Goal: Find specific page/section: Find specific page/section

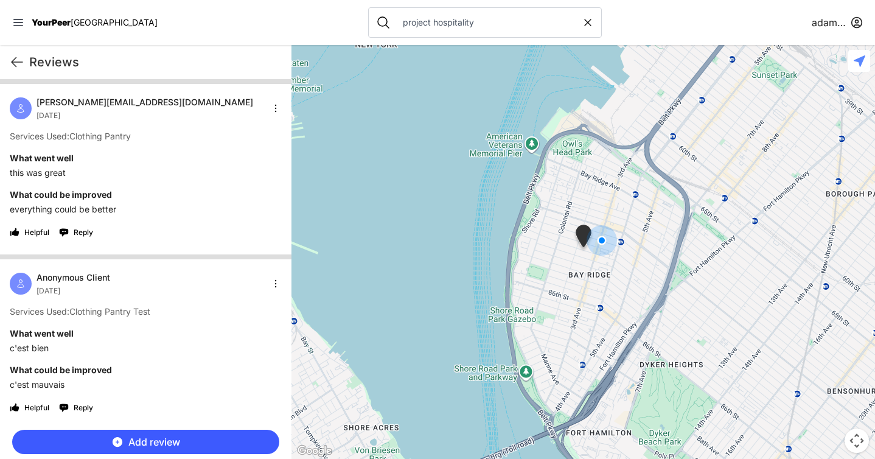
click at [396, 25] on input "project hospitality" at bounding box center [489, 22] width 186 height 12
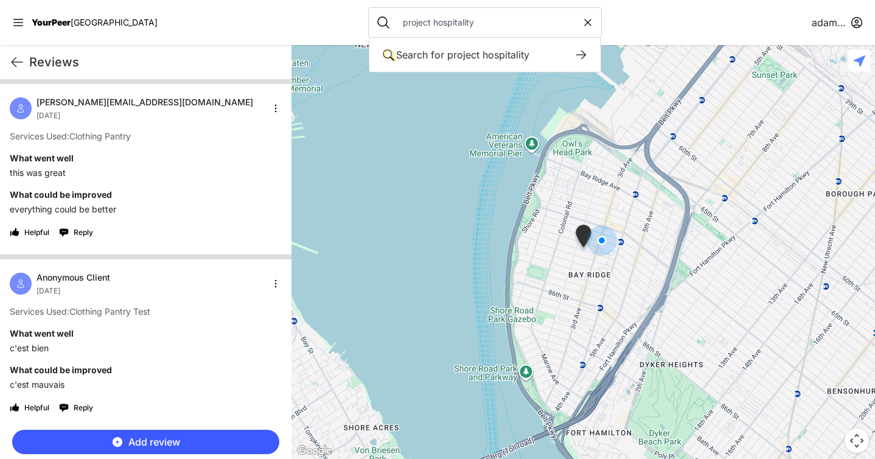
click at [396, 25] on input "project hospitality" at bounding box center [489, 22] width 186 height 12
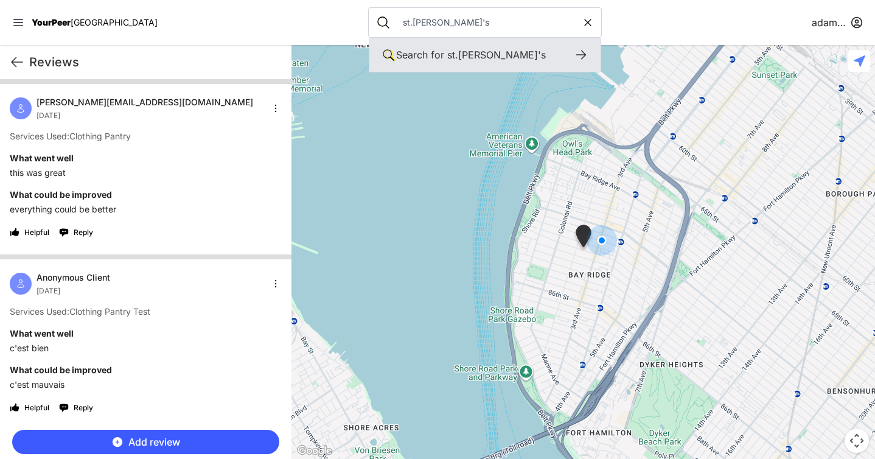
click at [447, 54] on span "st.[PERSON_NAME]'s" at bounding box center [496, 55] width 99 height 12
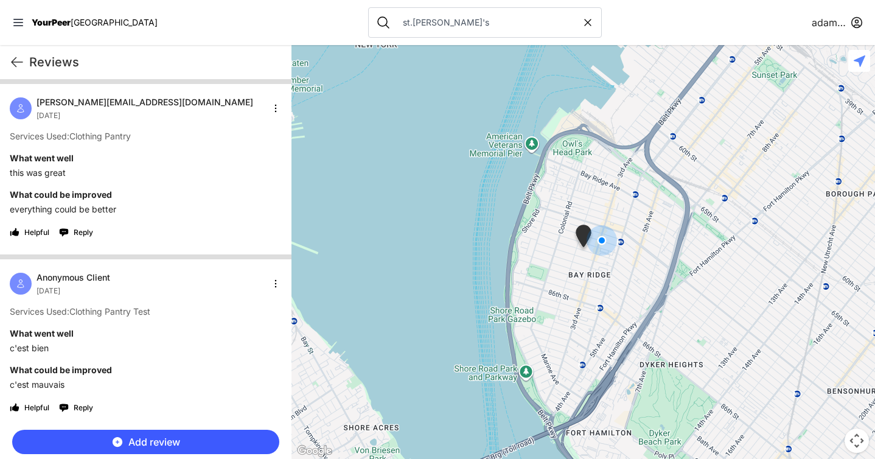
click at [396, 23] on input "st.[PERSON_NAME]'s" at bounding box center [489, 22] width 186 height 12
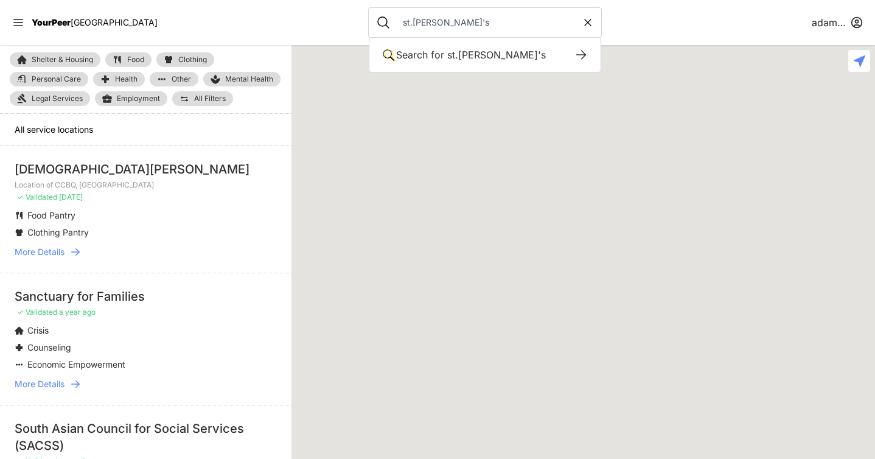
click at [396, 23] on input "st.[PERSON_NAME]'s" at bounding box center [489, 22] width 186 height 12
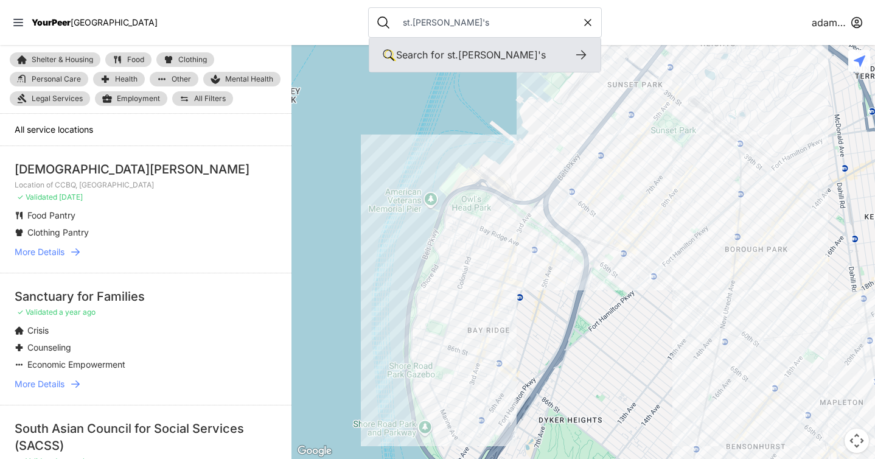
click at [447, 51] on span "st.[PERSON_NAME]'s" at bounding box center [496, 55] width 99 height 12
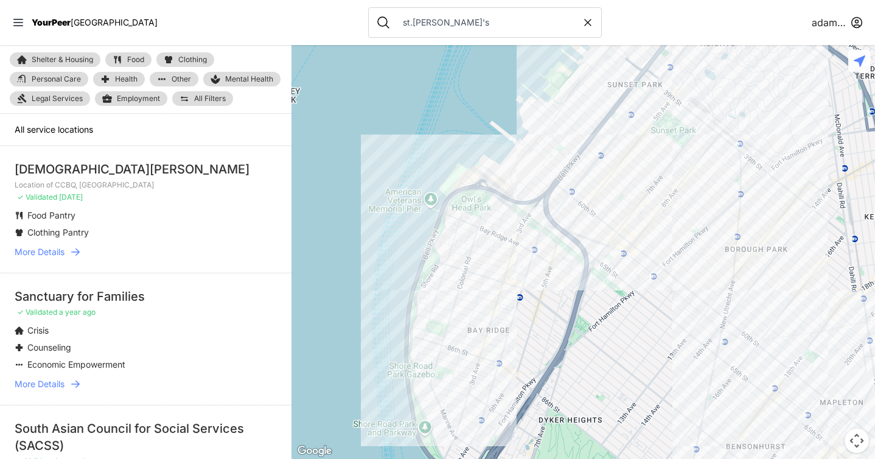
click at [396, 19] on input "st.[PERSON_NAME]'s" at bounding box center [489, 22] width 186 height 12
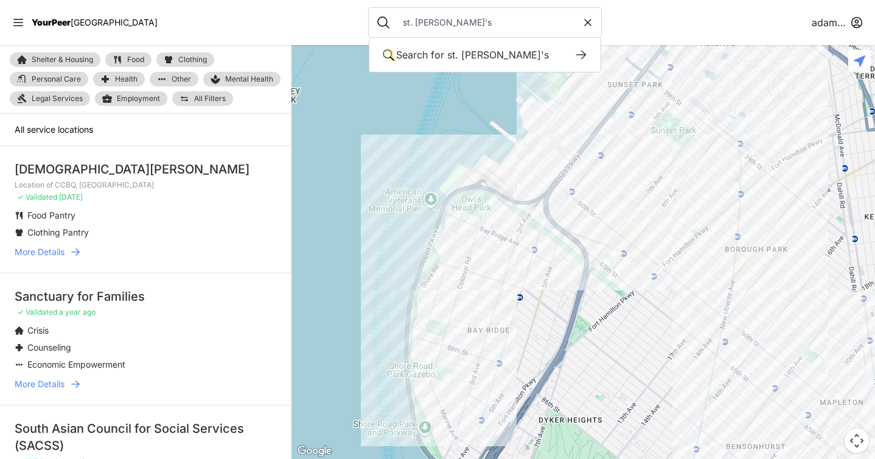
click at [407, 23] on input "st. [PERSON_NAME]'s" at bounding box center [489, 22] width 186 height 12
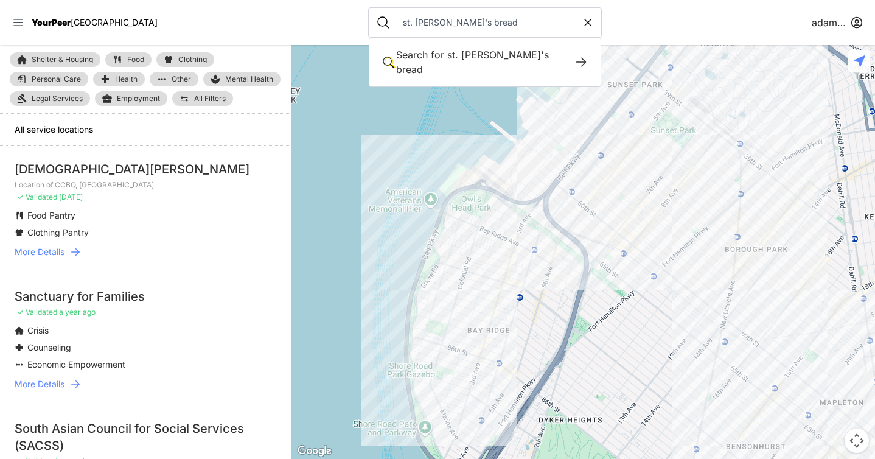
type input "st. [PERSON_NAME]'s bread"
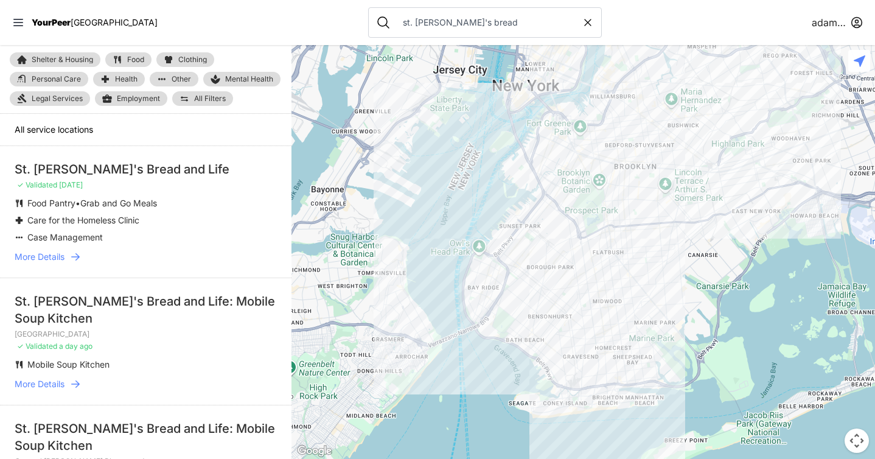
click at [65, 257] on link "More Details" at bounding box center [146, 257] width 262 height 12
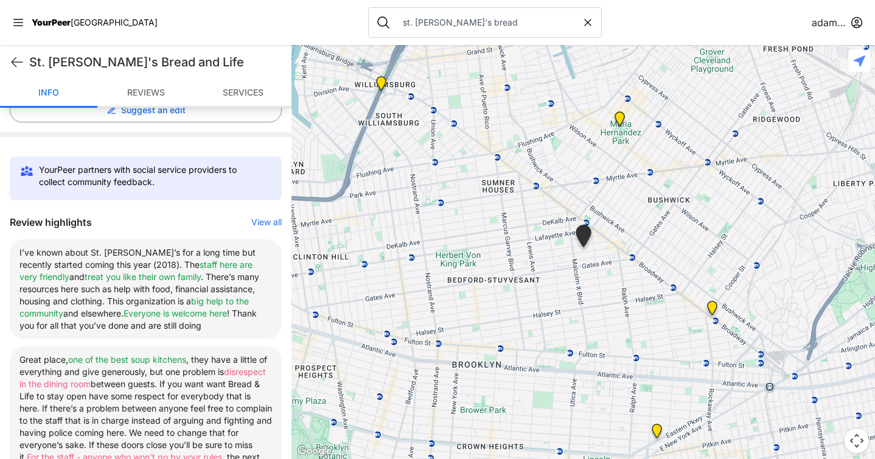
scroll to position [327, 0]
